Goal: Task Accomplishment & Management: Complete application form

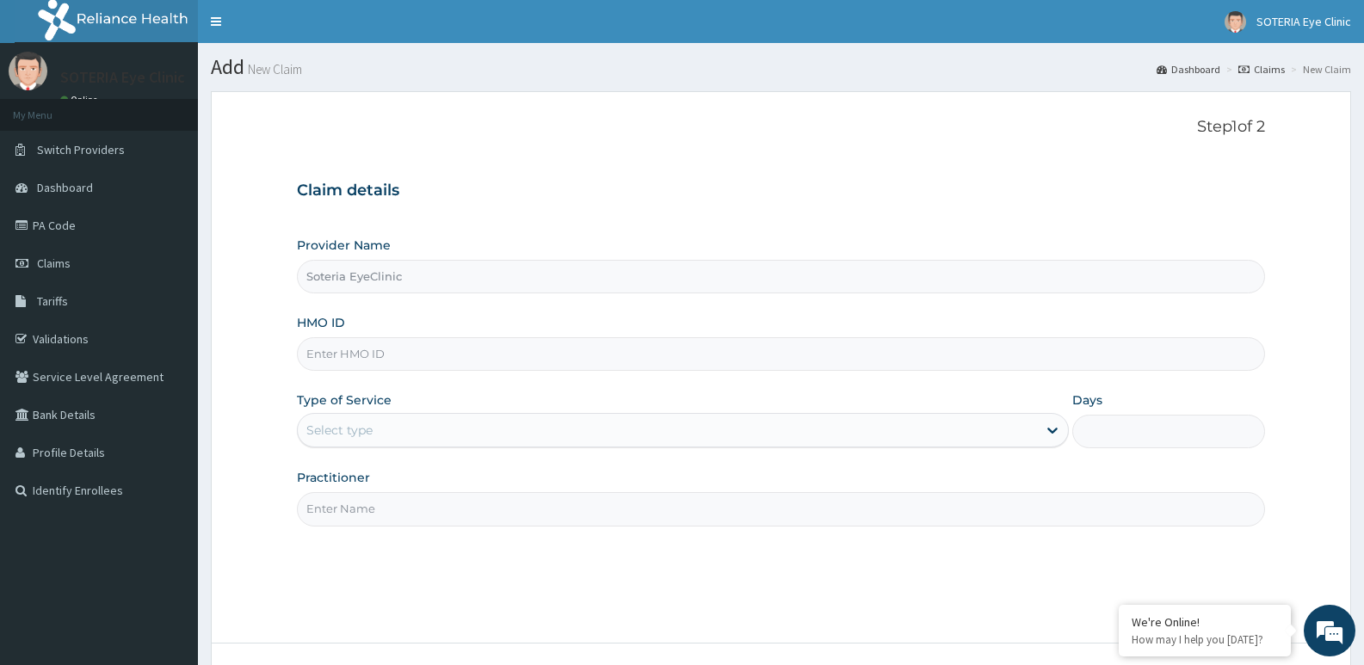
click at [453, 351] on input "HMO ID" at bounding box center [781, 354] width 968 height 34
type input "DDA/10489/A"
click at [442, 433] on div "Select type" at bounding box center [667, 430] width 738 height 28
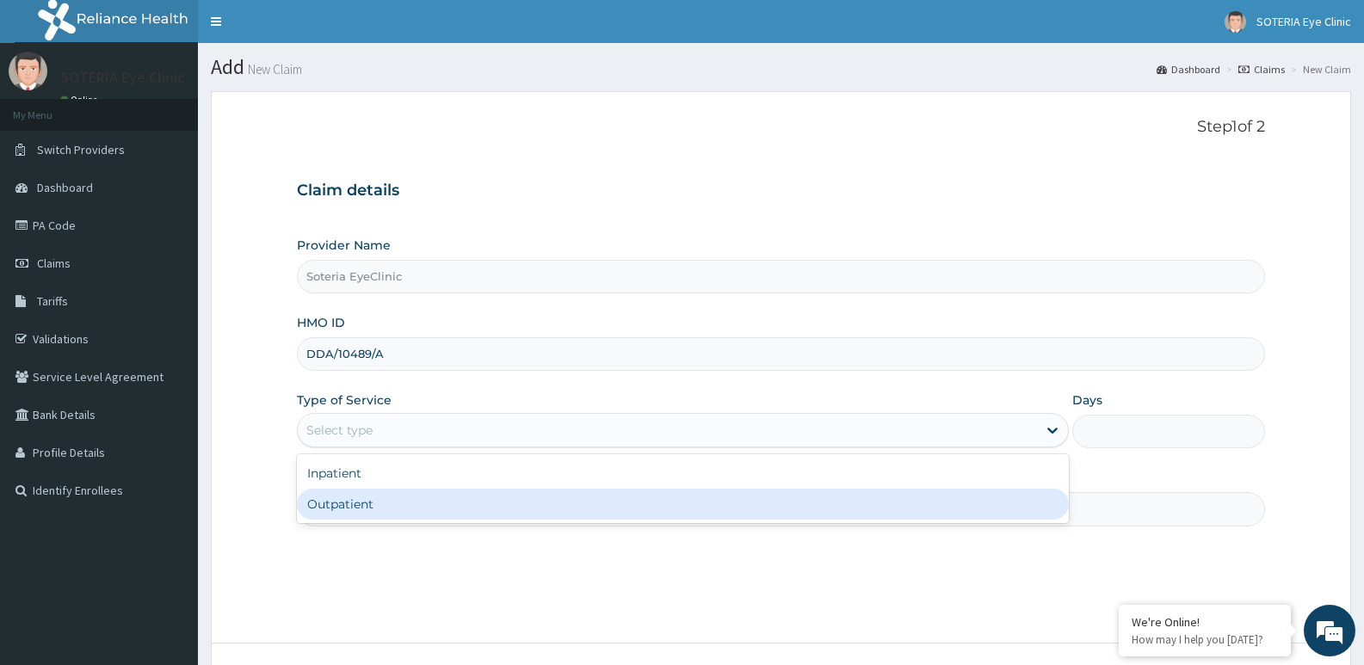
drag, startPoint x: 411, startPoint y: 504, endPoint x: 435, endPoint y: 508, distance: 23.5
click at [410, 504] on div "Outpatient" at bounding box center [682, 504] width 771 height 31
type input "1"
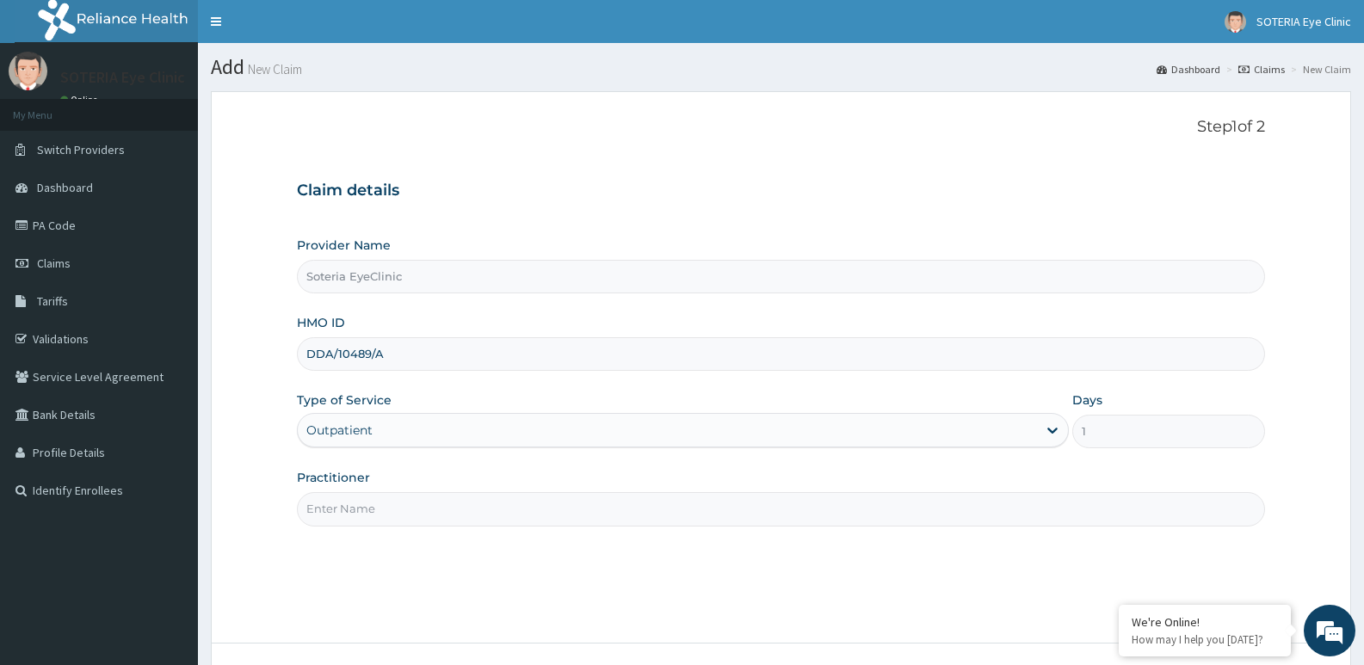
click at [453, 505] on input "Practitioner" at bounding box center [781, 509] width 968 height 34
type input "[PERSON_NAME]"
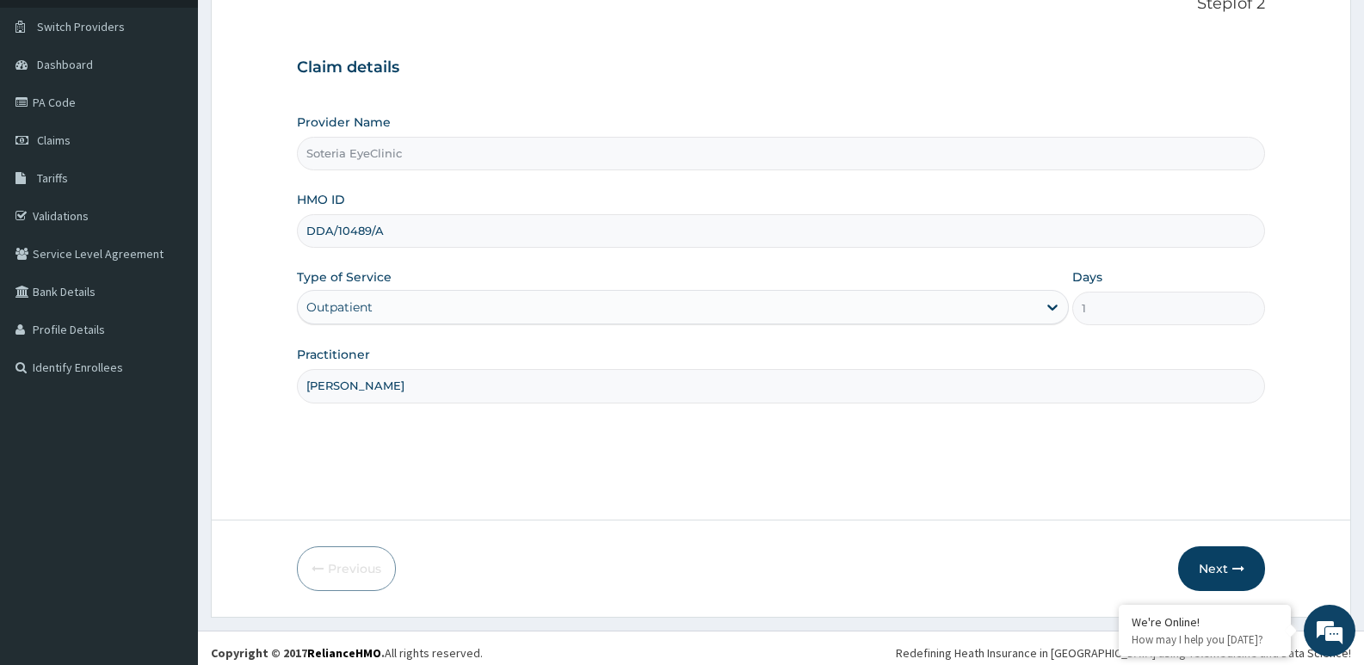
scroll to position [133, 0]
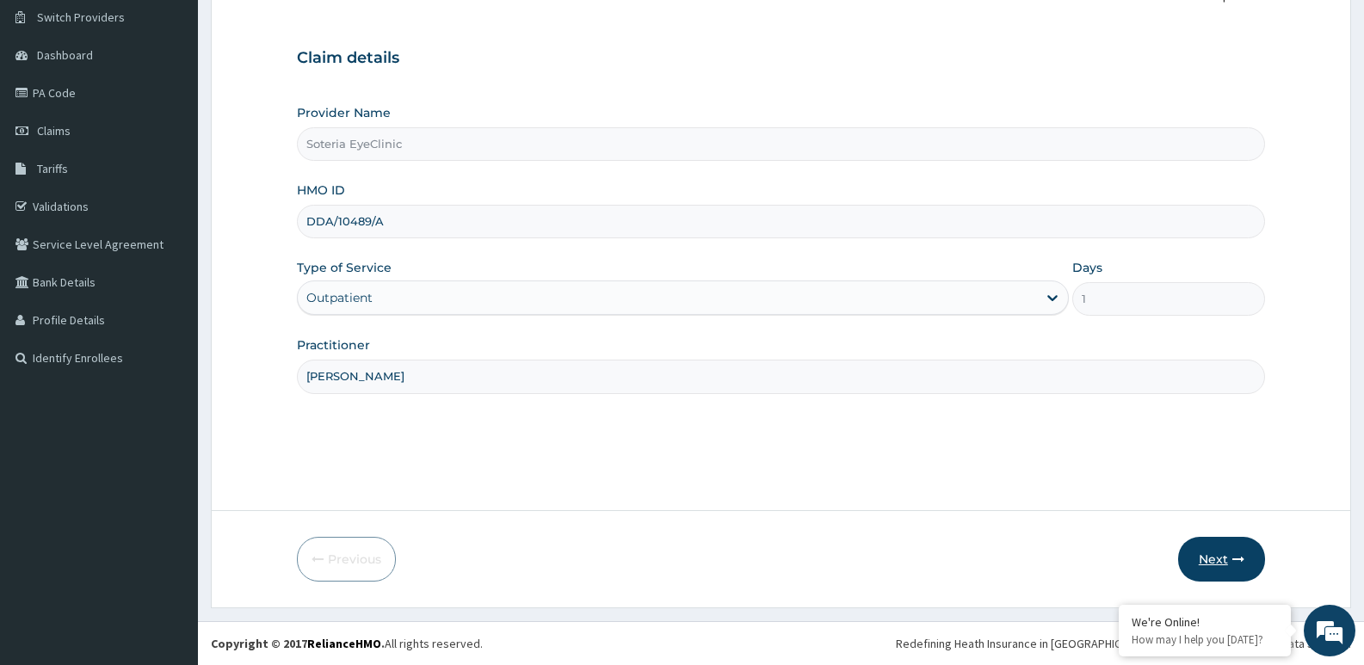
click at [1212, 552] on button "Next" at bounding box center [1221, 559] width 87 height 45
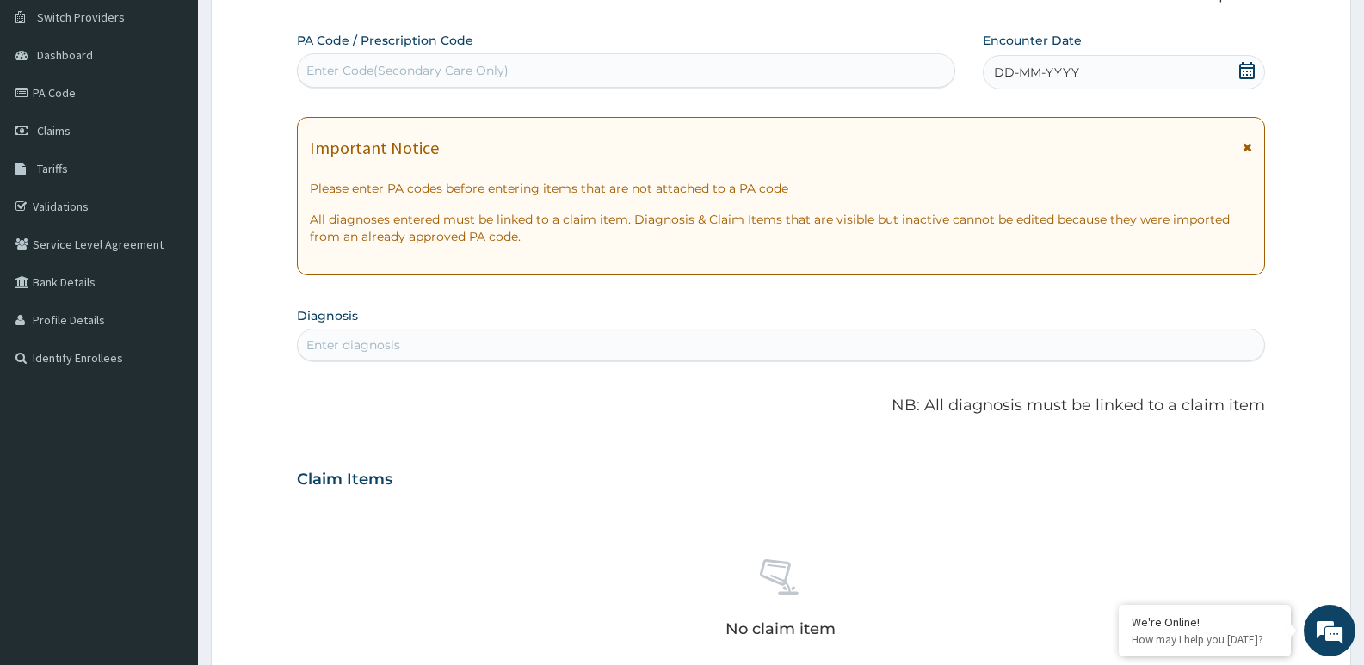
scroll to position [0, 0]
click at [559, 71] on div "Enter Code(Secondary Care Only)" at bounding box center [626, 71] width 657 height 28
type input "PA/0A6ED6"
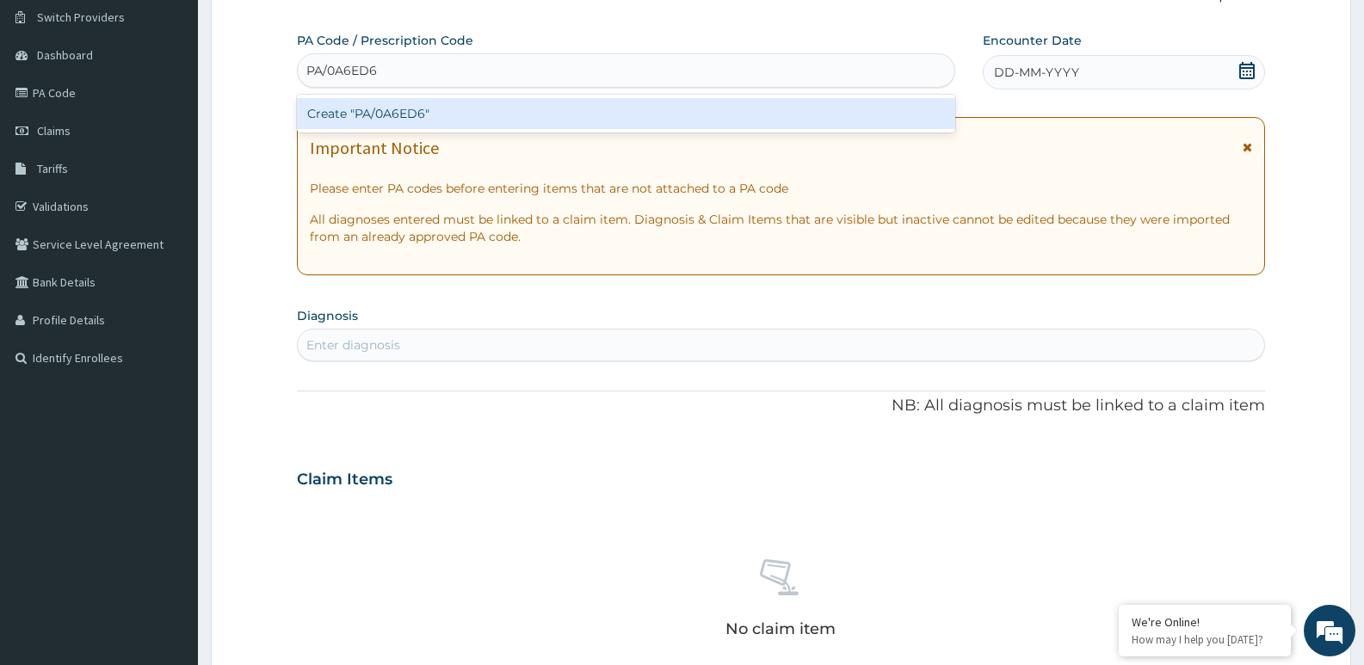
click at [372, 112] on div "Create "PA/0A6ED6"" at bounding box center [626, 113] width 658 height 31
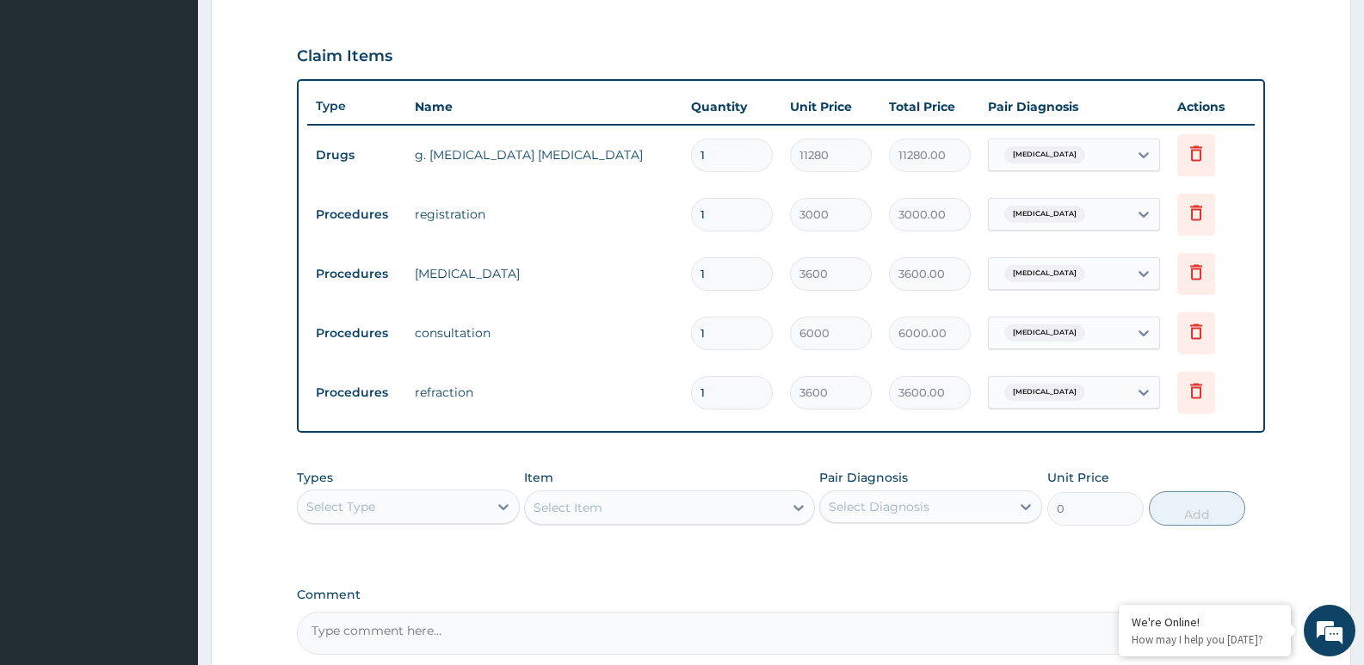
scroll to position [559, 0]
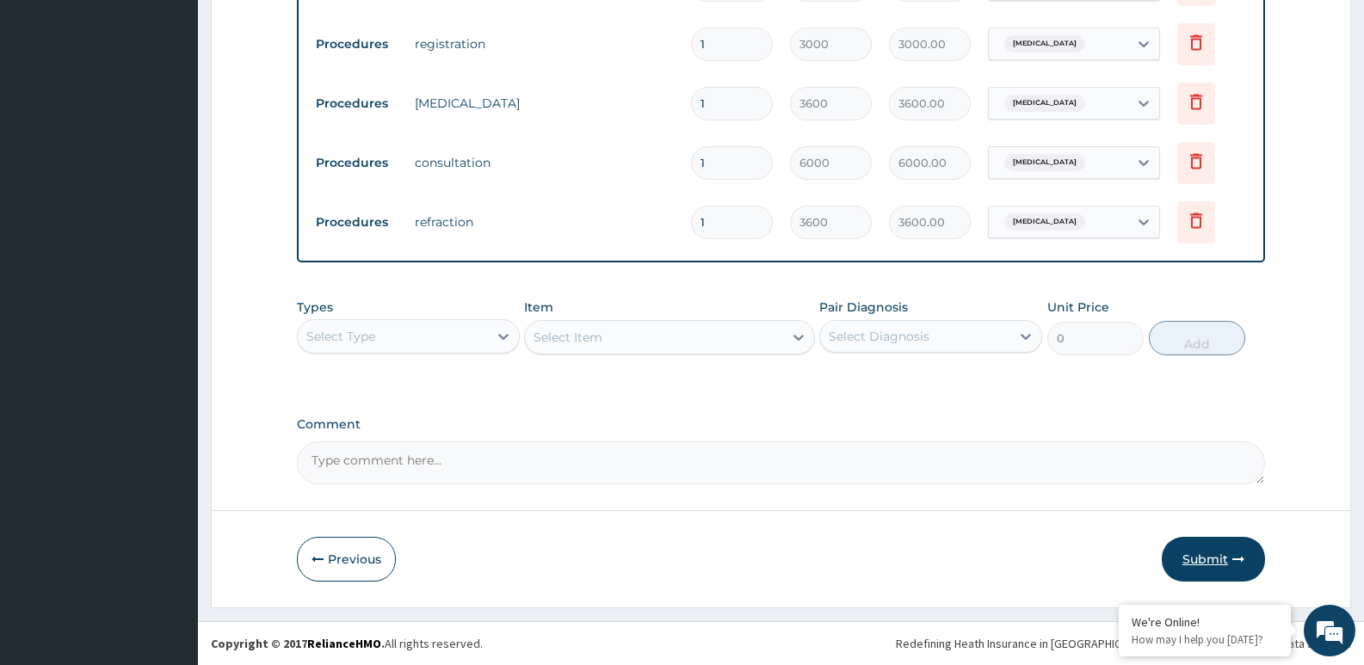
click at [1203, 552] on button "Submit" at bounding box center [1213, 559] width 103 height 45
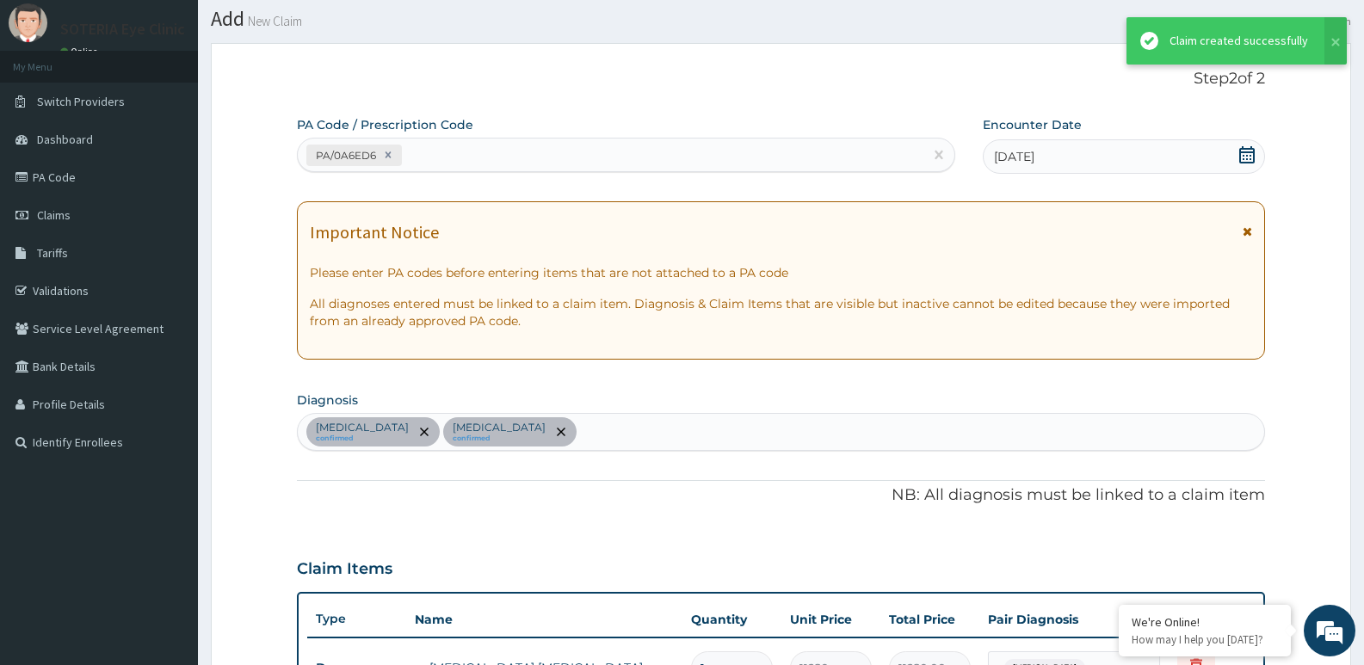
scroll to position [731, 0]
